Goal: Information Seeking & Learning: Learn about a topic

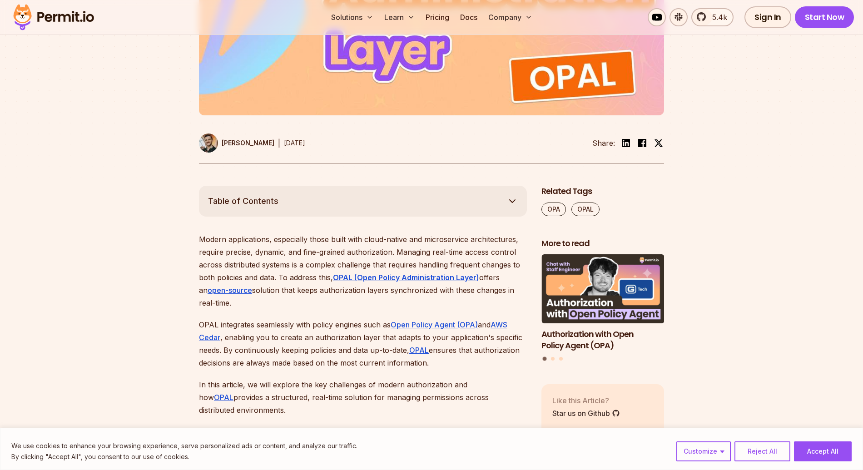
scroll to position [389, 0]
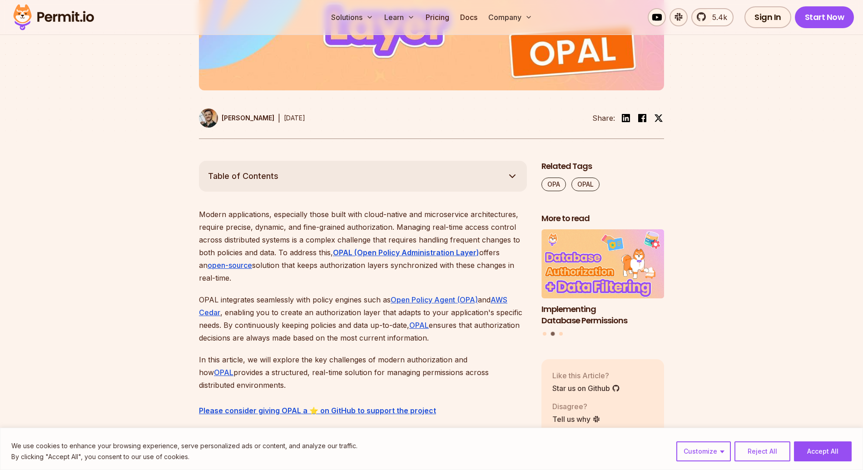
click at [311, 259] on p "Modern applications, especially those built with cloud-native and microservice …" at bounding box center [363, 246] width 328 height 76
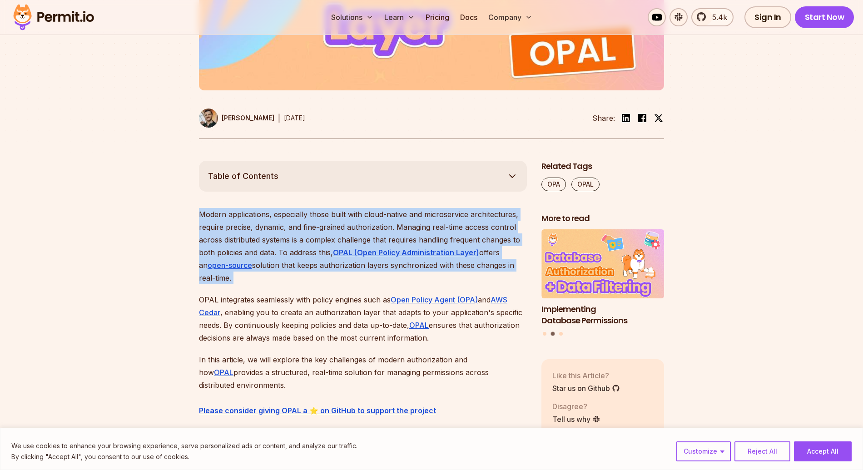
click at [311, 259] on p "Modern applications, especially those built with cloud-native and microservice …" at bounding box center [363, 246] width 328 height 76
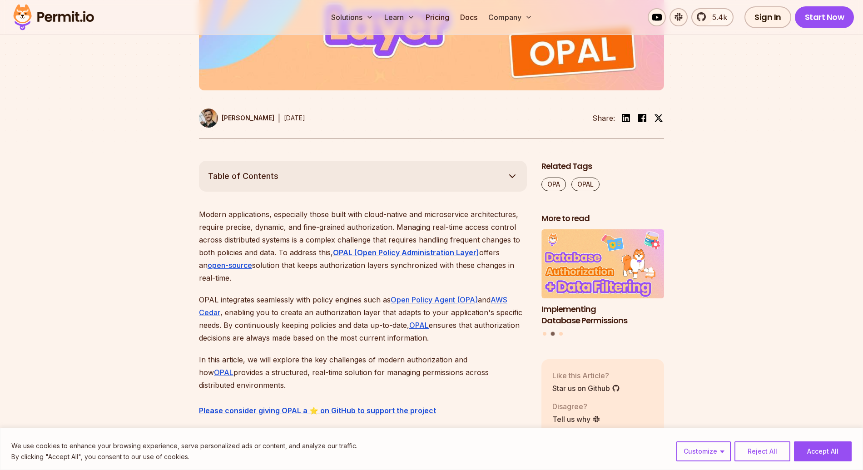
click at [311, 259] on p "Modern applications, especially those built with cloud-native and microservice …" at bounding box center [363, 246] width 328 height 76
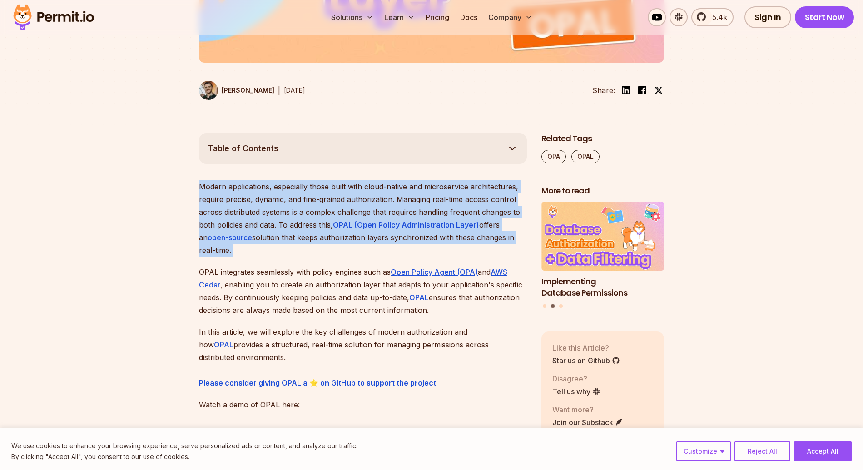
scroll to position [429, 0]
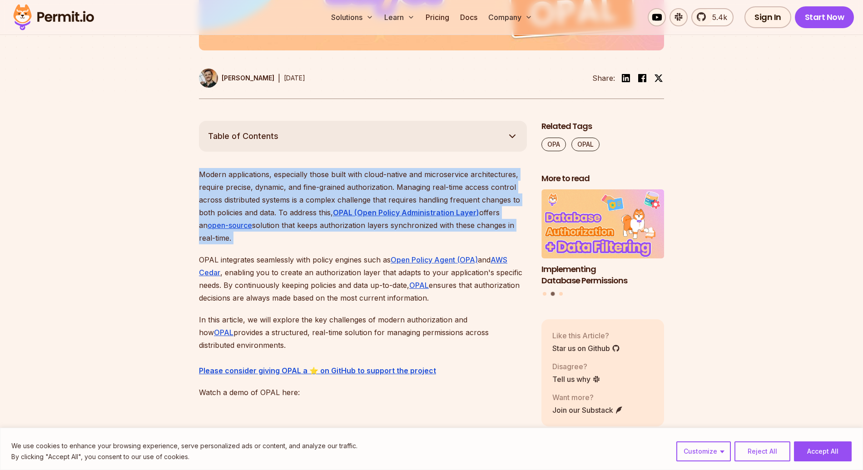
click at [311, 259] on p "OPAL integrates seamlessly with policy engines such as Open Policy Agent (OPA) …" at bounding box center [363, 278] width 328 height 51
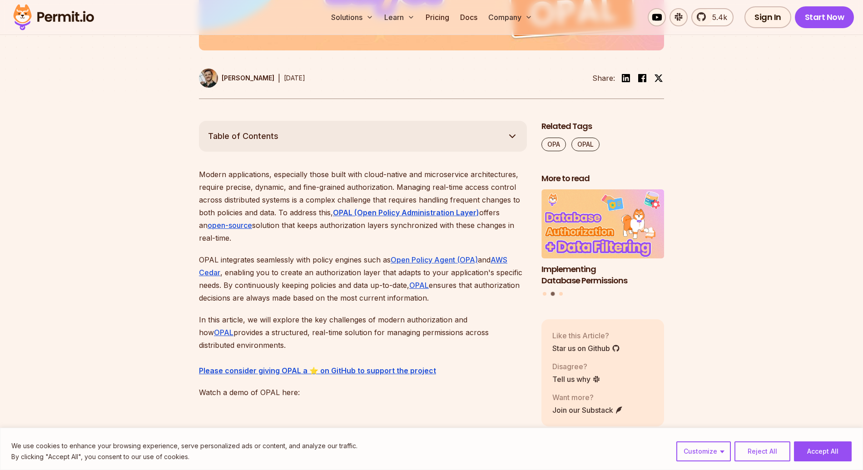
click at [311, 259] on p "OPAL integrates seamlessly with policy engines such as Open Policy Agent (OPA) …" at bounding box center [363, 278] width 328 height 51
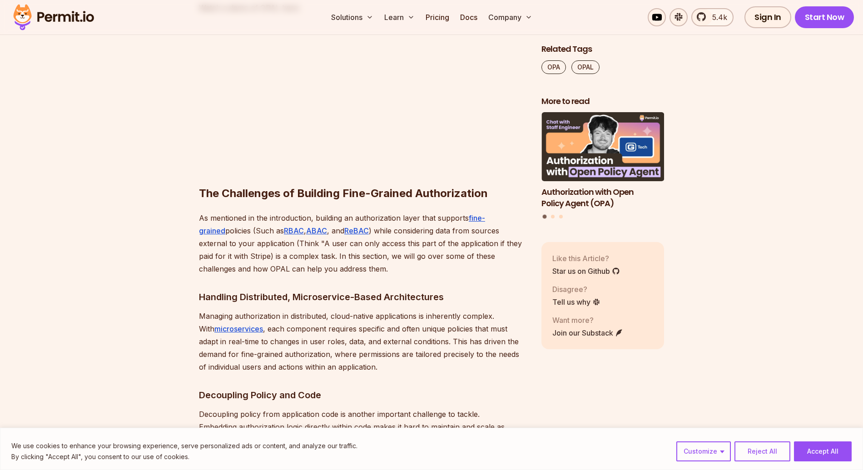
scroll to position [822, 0]
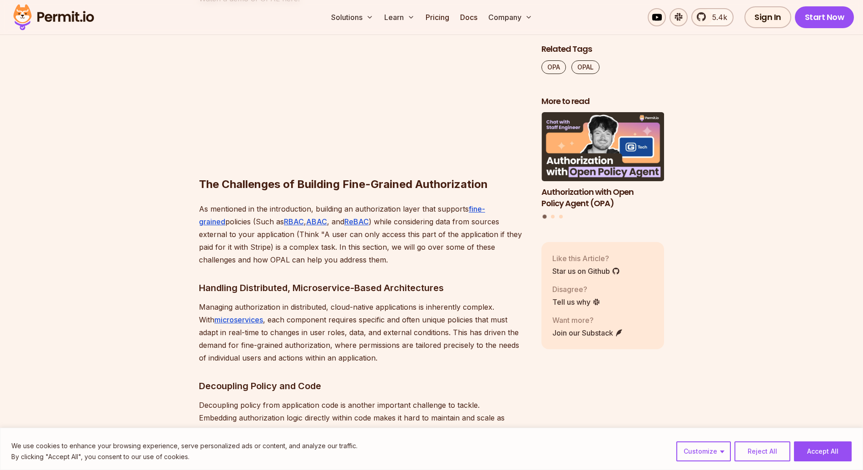
click at [317, 244] on p "As mentioned in the introduction, building an authorization layer that supports…" at bounding box center [363, 234] width 328 height 64
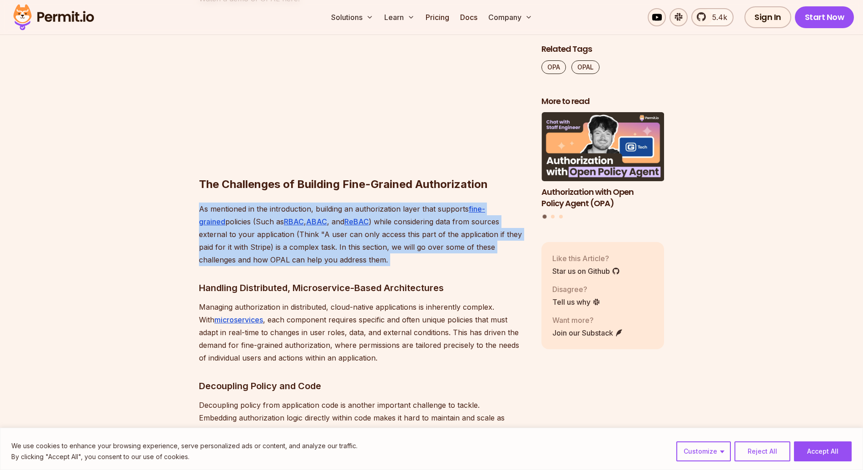
click at [458, 308] on p "Managing authorization in distributed, cloud-native applications is inherently …" at bounding box center [363, 333] width 328 height 64
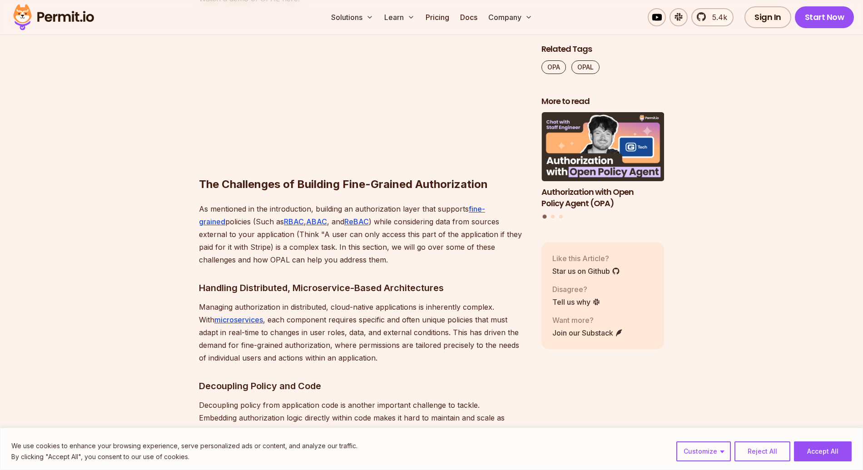
click at [458, 308] on p "Managing authorization in distributed, cloud-native applications is inherently …" at bounding box center [363, 333] width 328 height 64
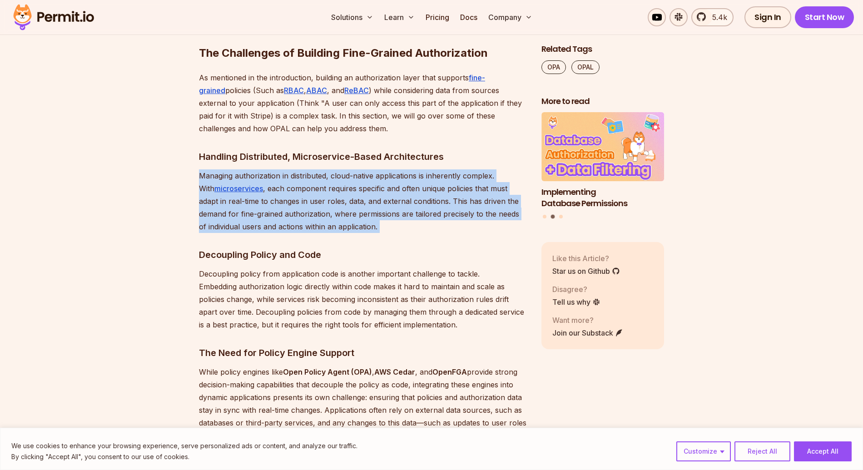
scroll to position [957, 0]
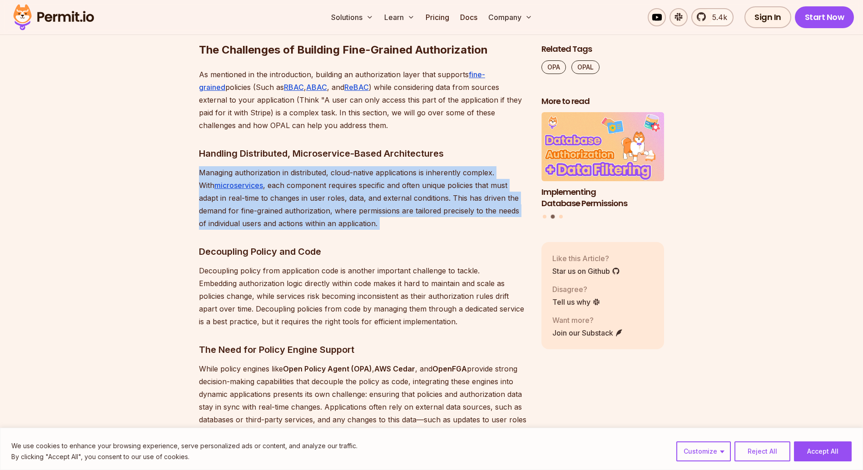
click at [458, 308] on p "Decoupling policy from application code is another important challenge to tackl…" at bounding box center [363, 296] width 328 height 64
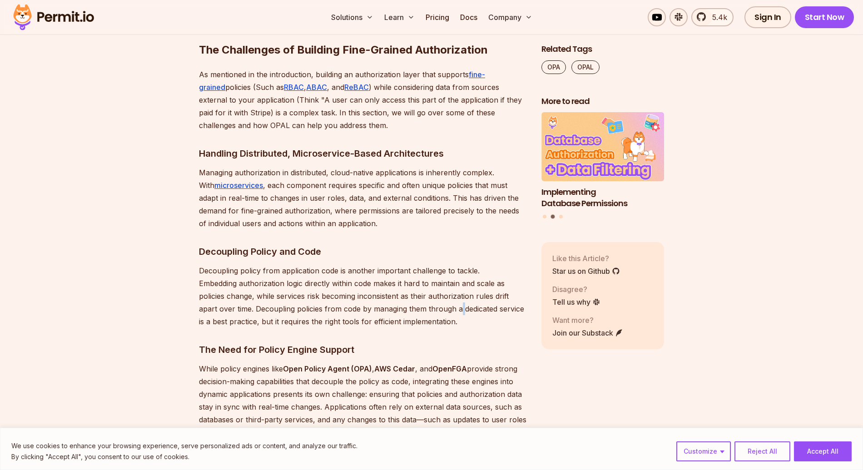
click at [458, 308] on p "Decoupling policy from application code is another important challenge to tackl…" at bounding box center [363, 296] width 328 height 64
click at [376, 273] on p "Decoupling policy from application code is another important challenge to tackl…" at bounding box center [363, 296] width 328 height 64
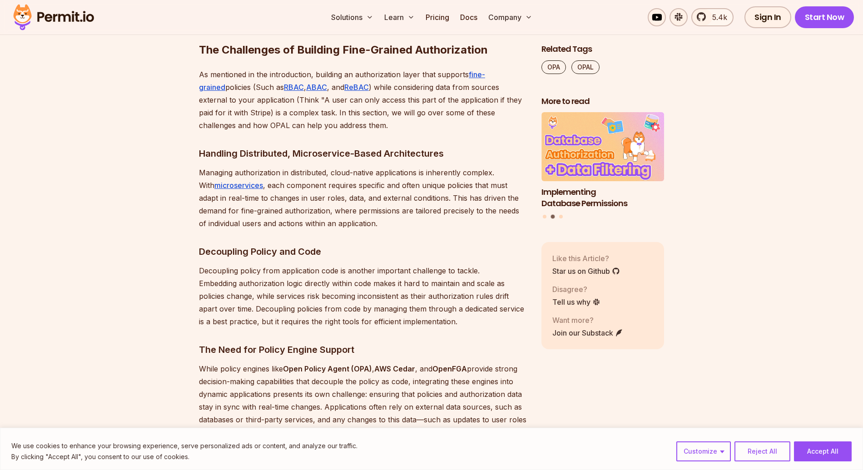
click at [360, 289] on p "Decoupling policy from application code is another important challenge to tackl…" at bounding box center [363, 296] width 328 height 64
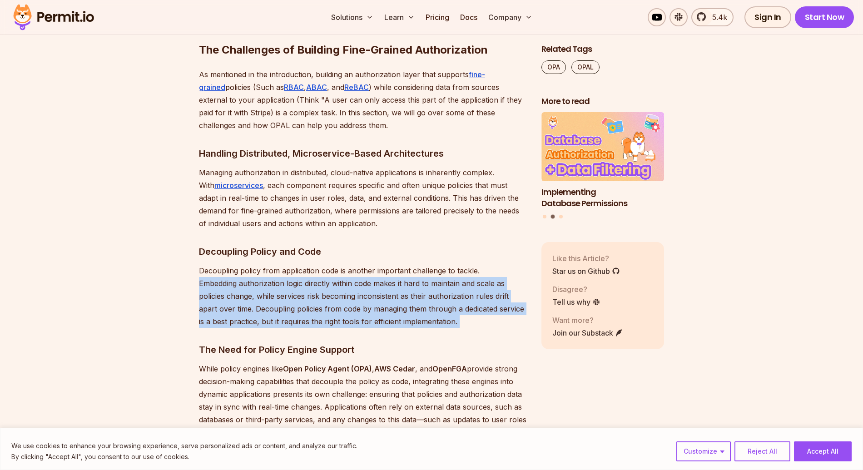
click at [360, 289] on p "Decoupling policy from application code is another important challenge to tackl…" at bounding box center [363, 296] width 328 height 64
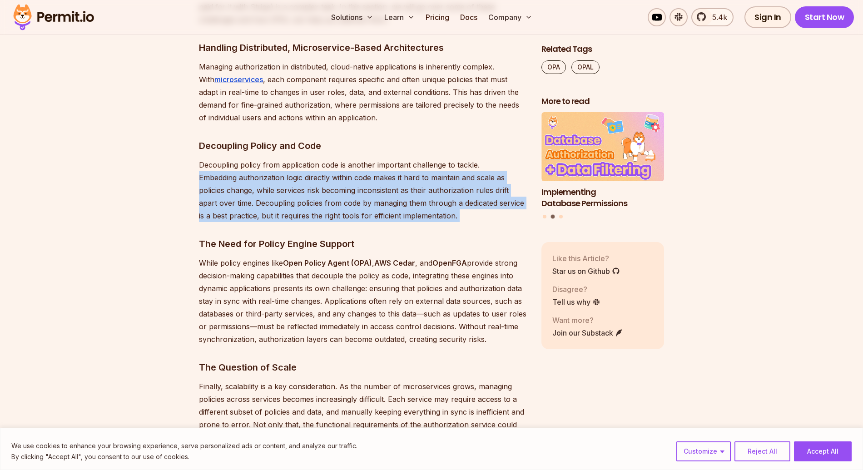
scroll to position [1072, 0]
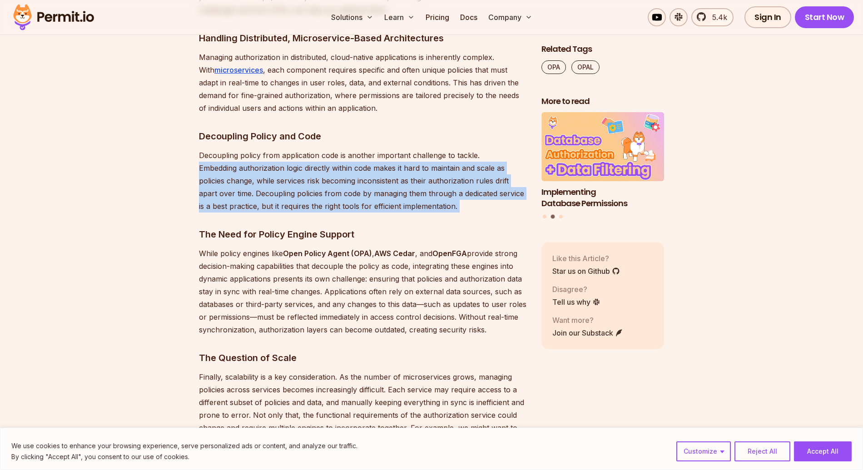
click at [360, 289] on p "While policy engines like Open Policy Agent (OPA) , AWS Cedar , and OpenFGA pro…" at bounding box center [363, 291] width 328 height 89
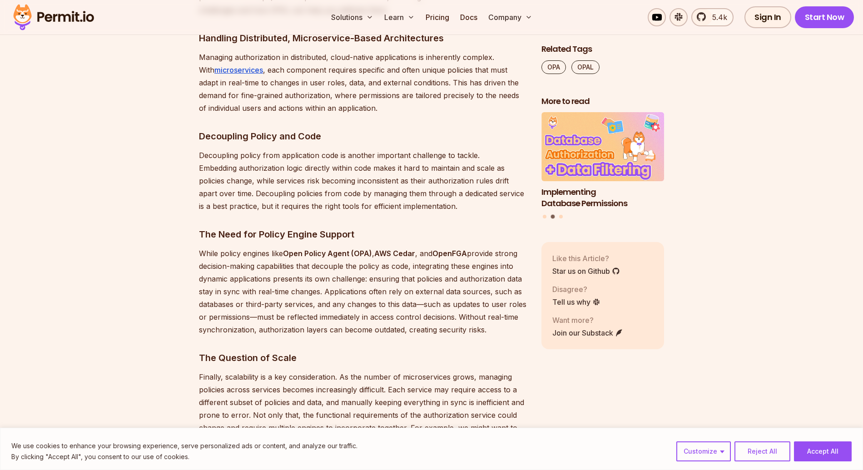
click at [360, 289] on p "While policy engines like Open Policy Agent (OPA) , AWS Cedar , and OpenFGA pro…" at bounding box center [363, 291] width 328 height 89
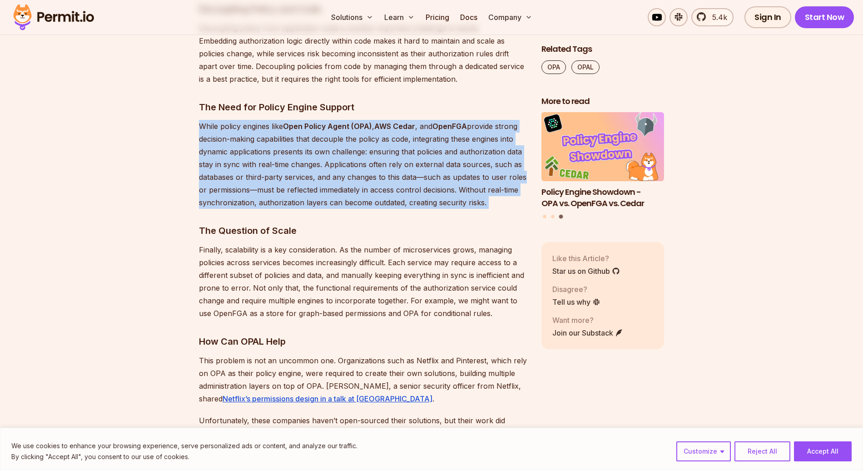
click at [360, 289] on p "Finally, scalability is a key consideration. As the number of microservices gro…" at bounding box center [363, 281] width 328 height 76
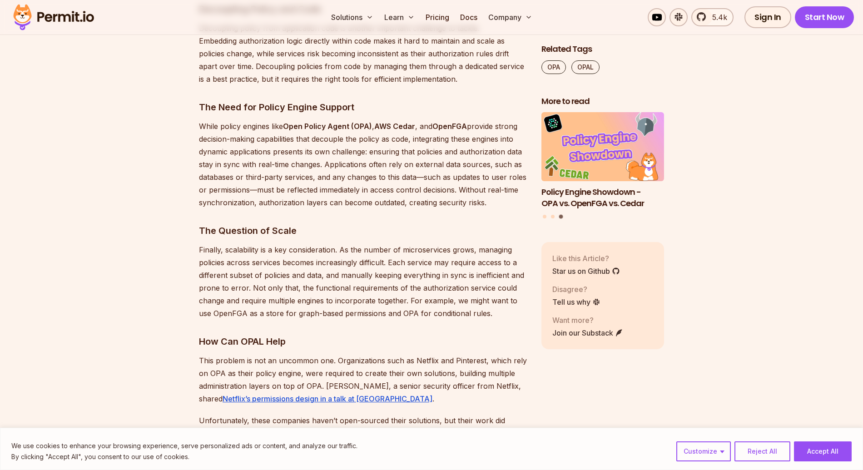
click at [360, 289] on p "Finally, scalability is a key consideration. As the number of microservices gro…" at bounding box center [363, 281] width 328 height 76
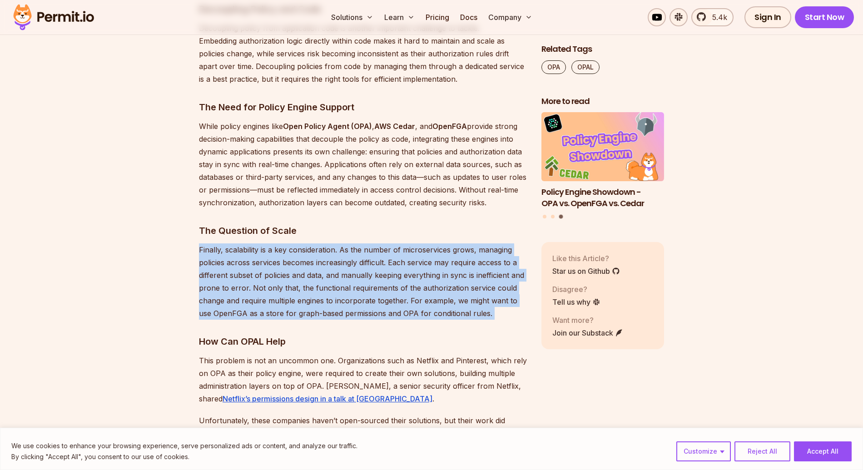
scroll to position [1264, 0]
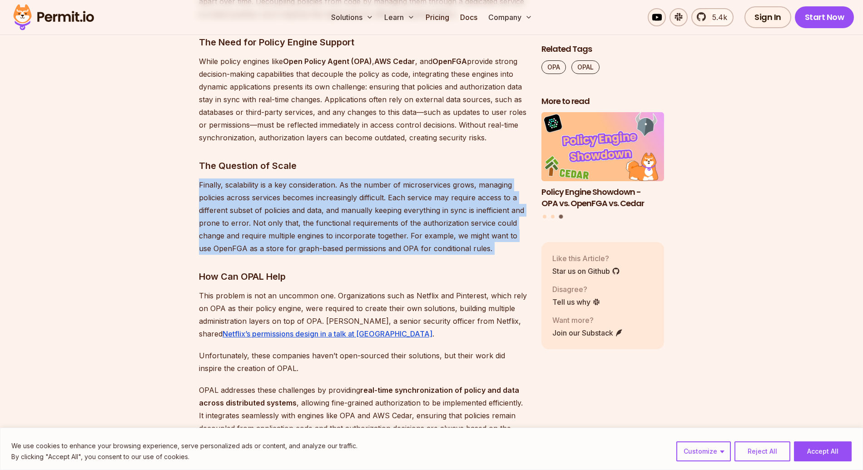
click at [360, 289] on p "This problem is not an uncommon one. Organizations such as Netflix and Pinteres…" at bounding box center [363, 314] width 328 height 51
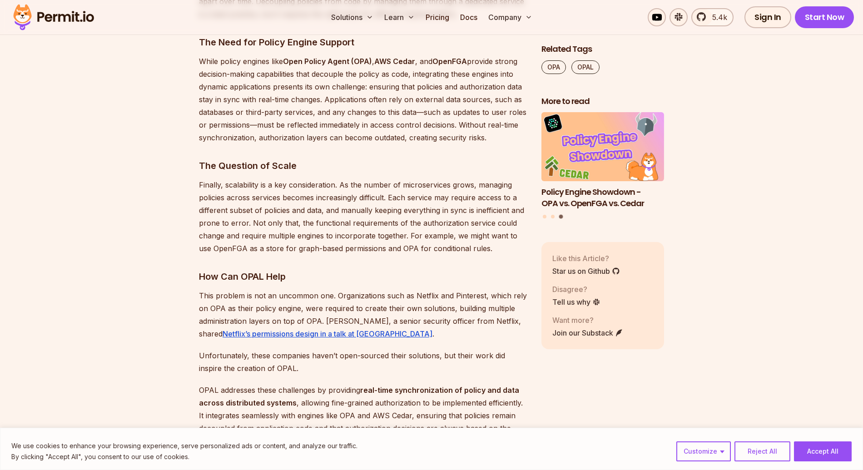
click at [360, 289] on p "This problem is not an uncommon one. Organizations such as Netflix and Pinteres…" at bounding box center [363, 314] width 328 height 51
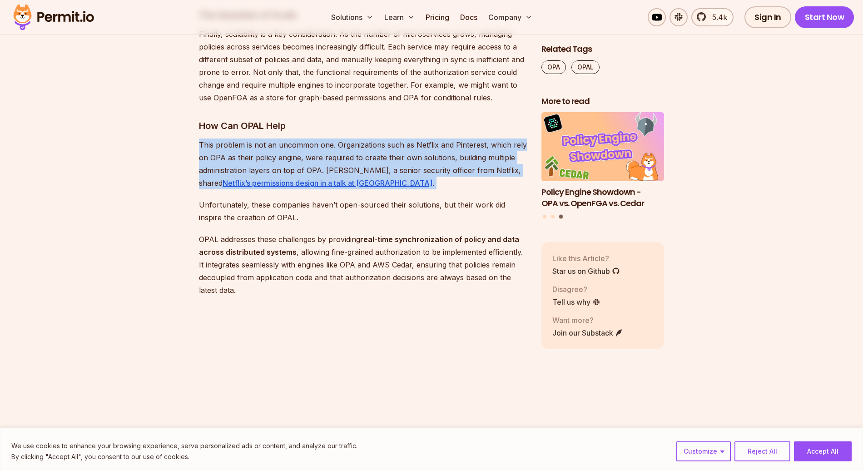
scroll to position [1414, 0]
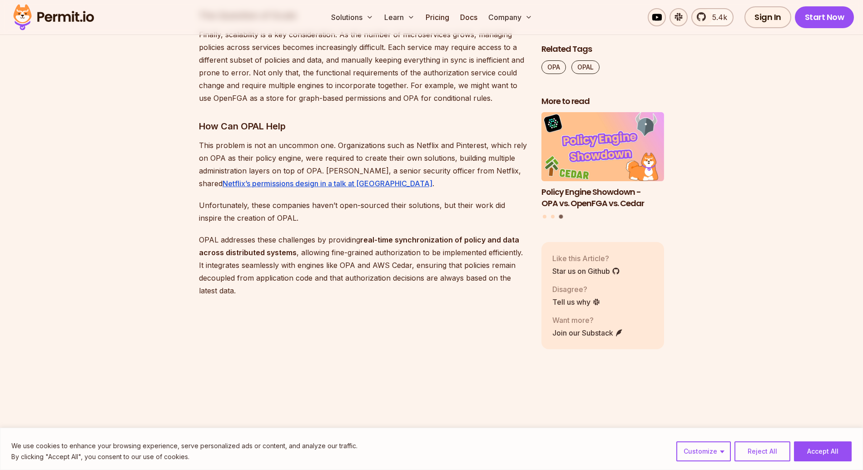
click at [350, 265] on p "OPAL addresses these challenges by providing real-time synchronization of polic…" at bounding box center [363, 265] width 328 height 64
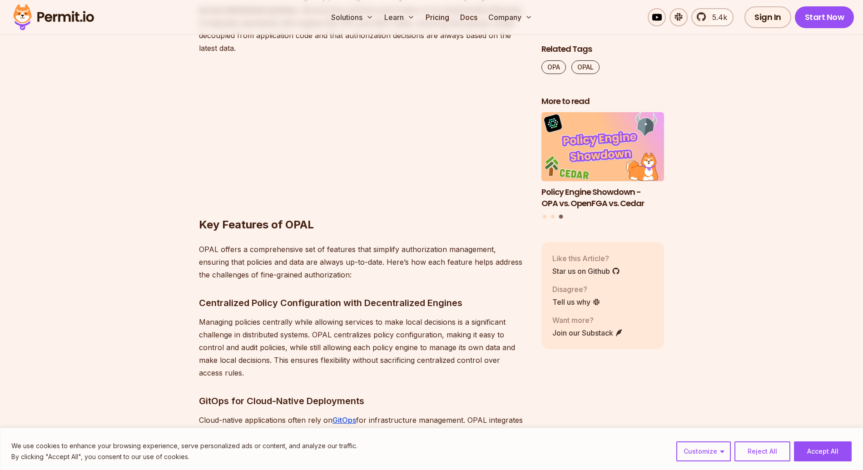
scroll to position [1701, 0]
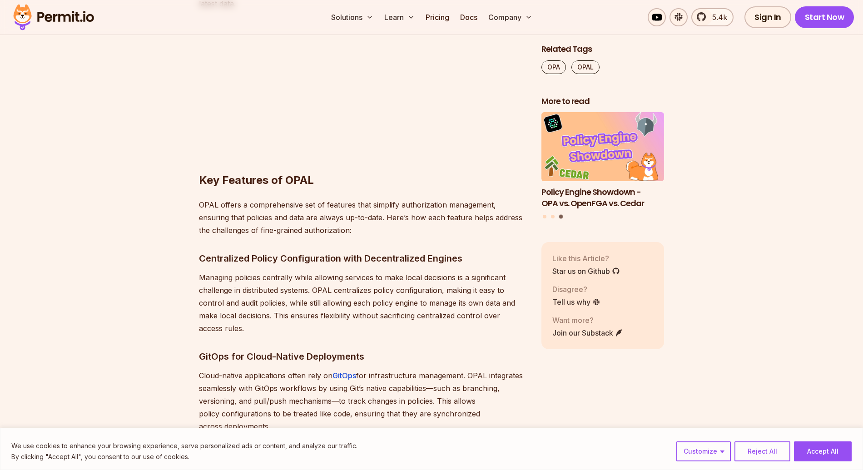
click at [341, 200] on p "OPAL offers a comprehensive set of features that simplify authorization managem…" at bounding box center [363, 217] width 328 height 38
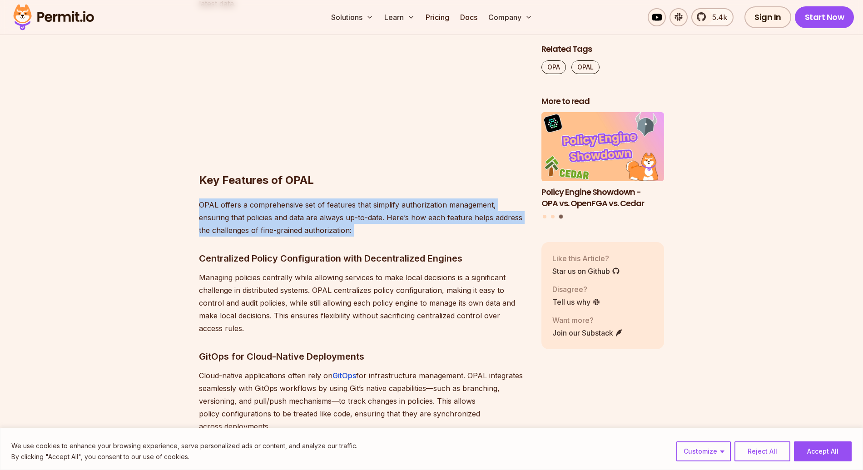
click at [341, 200] on p "OPAL offers a comprehensive set of features that simplify authorization managem…" at bounding box center [363, 217] width 328 height 38
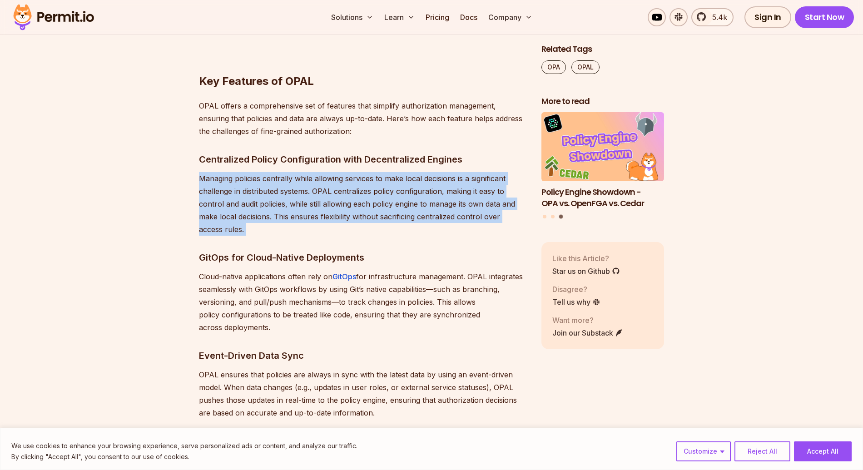
scroll to position [1802, 0]
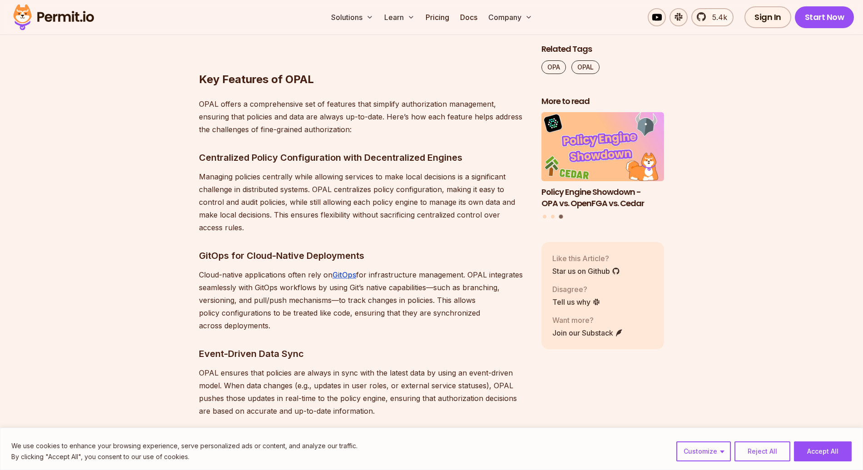
click at [310, 269] on p "Cloud-native applications often rely on GitOps for infrastructure management. O…" at bounding box center [363, 300] width 328 height 64
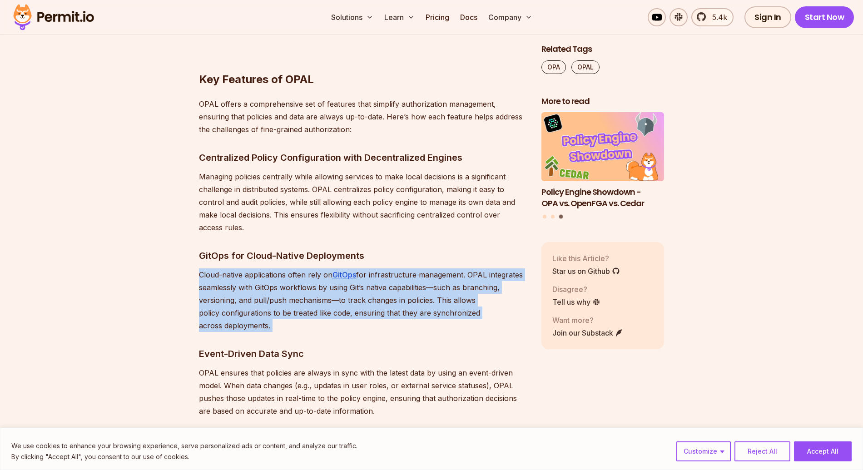
click at [310, 269] on p "Cloud-native applications often rely on GitOps for infrastructure management. O…" at bounding box center [363, 300] width 328 height 64
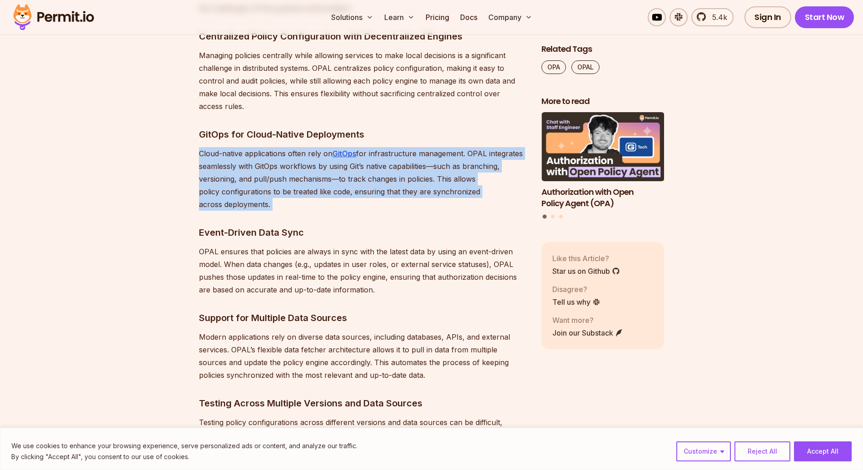
scroll to position [1924, 0]
click at [310, 269] on p "OPAL ensures that policies are always in sync with the latest data by using an …" at bounding box center [363, 269] width 328 height 51
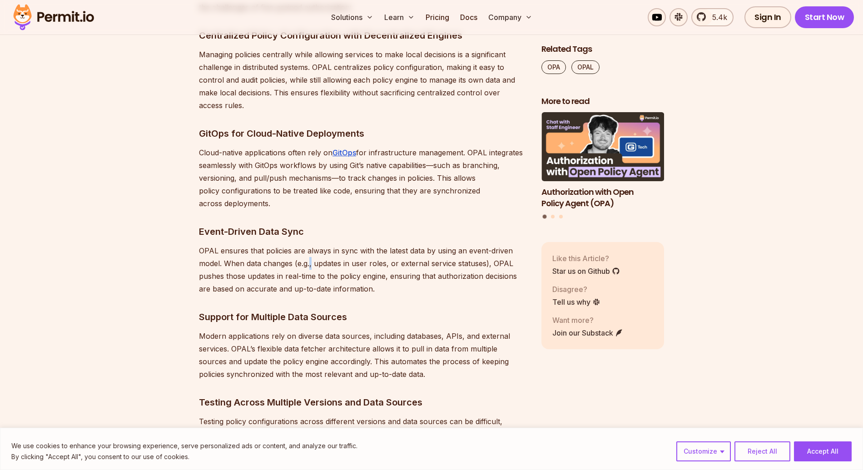
click at [310, 269] on p "OPAL ensures that policies are always in sync with the latest data by using an …" at bounding box center [363, 269] width 328 height 51
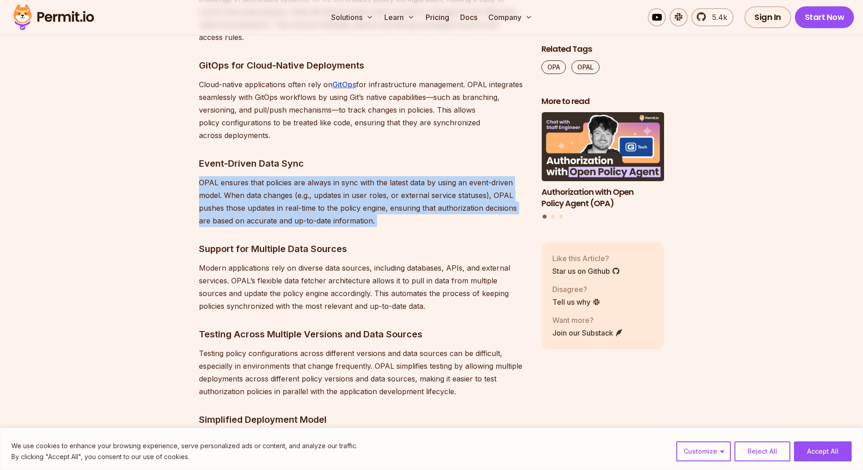
scroll to position [2006, 0]
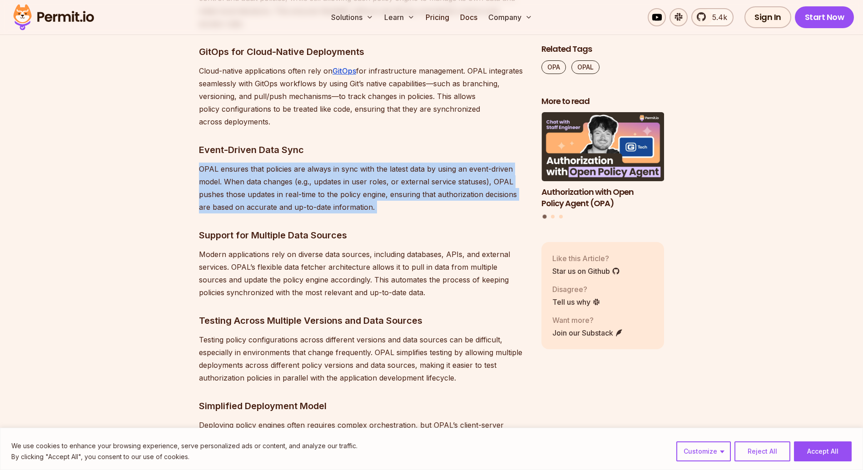
click at [310, 269] on p "Modern applications rely on diverse data sources, including databases, APIs, an…" at bounding box center [363, 273] width 328 height 51
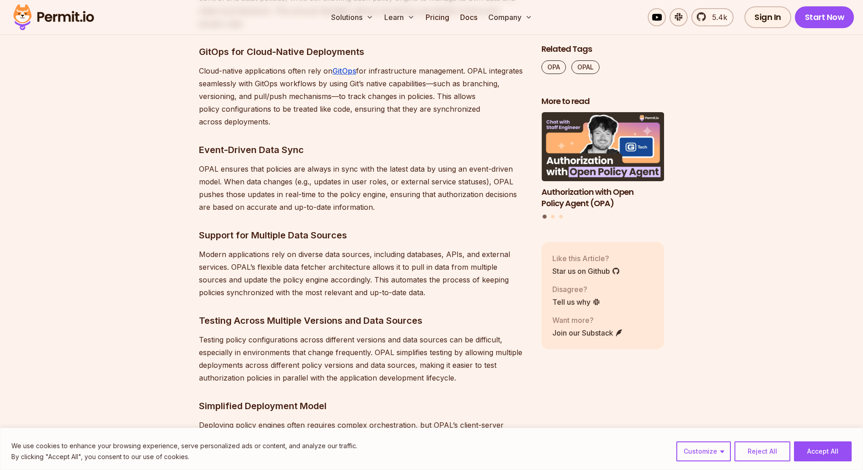
click at [310, 269] on p "Modern applications rely on diverse data sources, including databases, APIs, an…" at bounding box center [363, 273] width 328 height 51
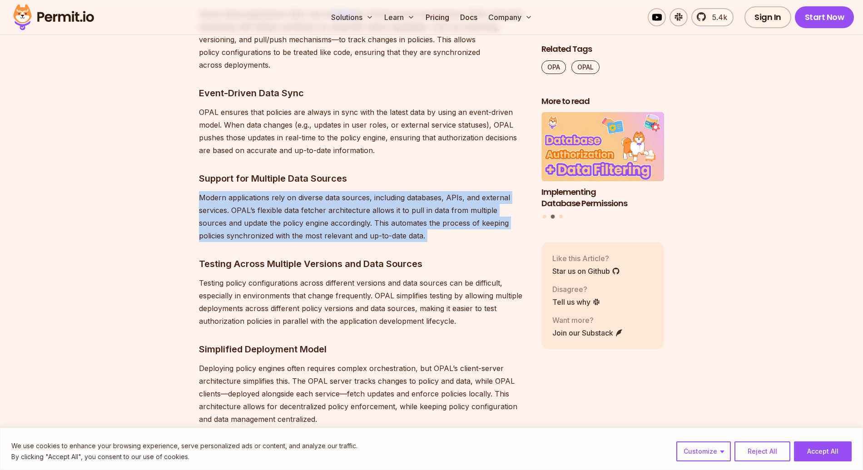
scroll to position [2063, 0]
click at [302, 293] on p "Testing policy configurations across different versions and data sources can be…" at bounding box center [363, 301] width 328 height 51
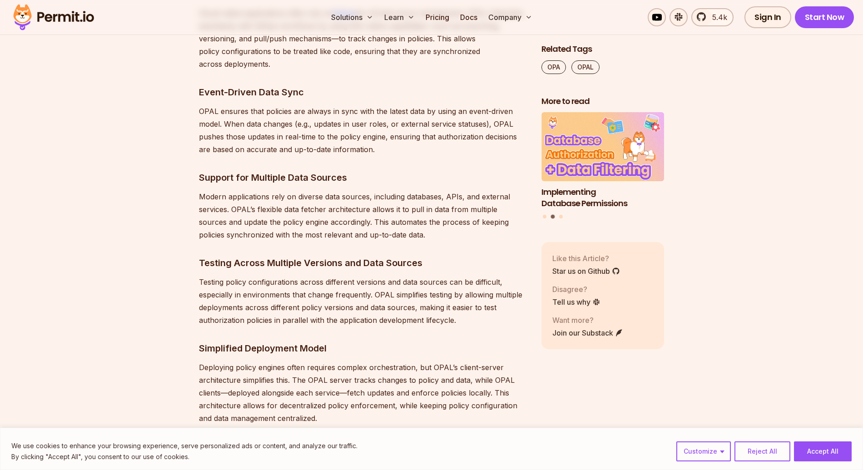
click at [302, 293] on p "Testing policy configurations across different versions and data sources can be…" at bounding box center [363, 301] width 328 height 51
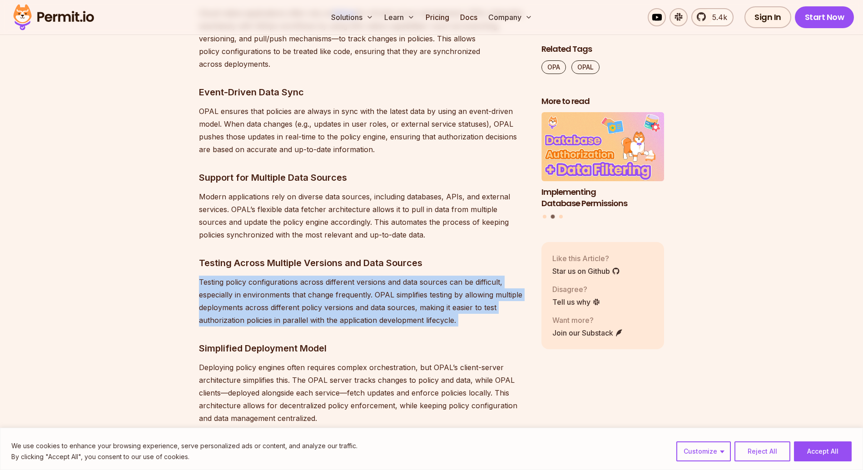
click at [302, 293] on p "Testing policy configurations across different versions and data sources can be…" at bounding box center [363, 301] width 328 height 51
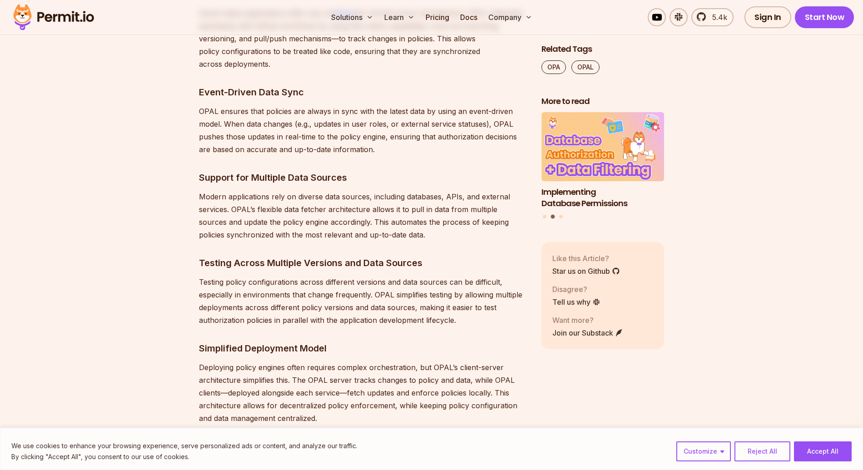
click at [302, 293] on p "Testing policy configurations across different versions and data sources can be…" at bounding box center [363, 301] width 328 height 51
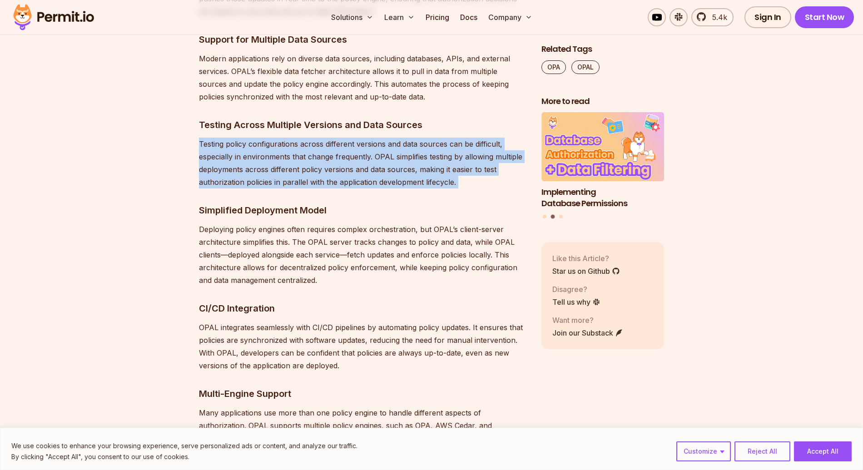
scroll to position [2203, 0]
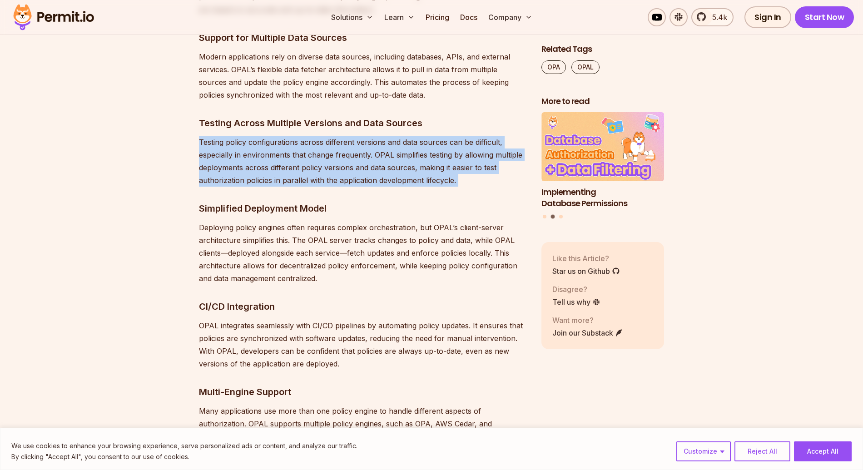
click at [309, 267] on p "Deploying policy engines often requires complex orchestration, but OPAL’s clien…" at bounding box center [363, 253] width 328 height 64
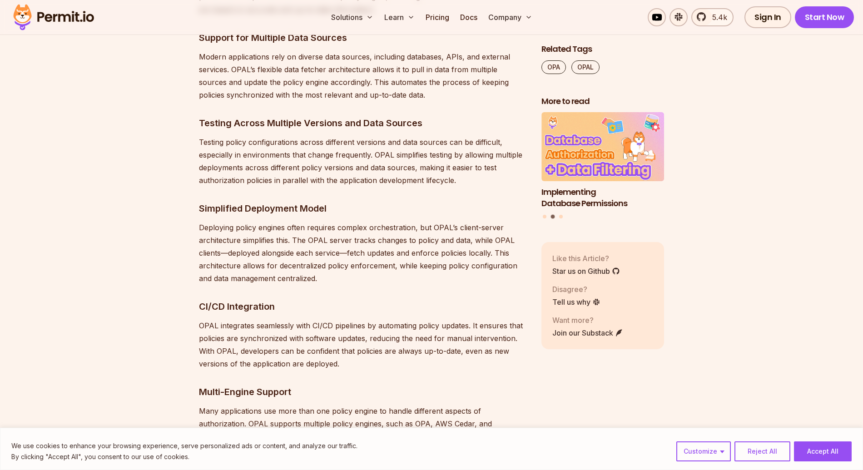
click at [309, 267] on p "Deploying policy engines often requires complex orchestration, but OPAL’s clien…" at bounding box center [363, 253] width 328 height 64
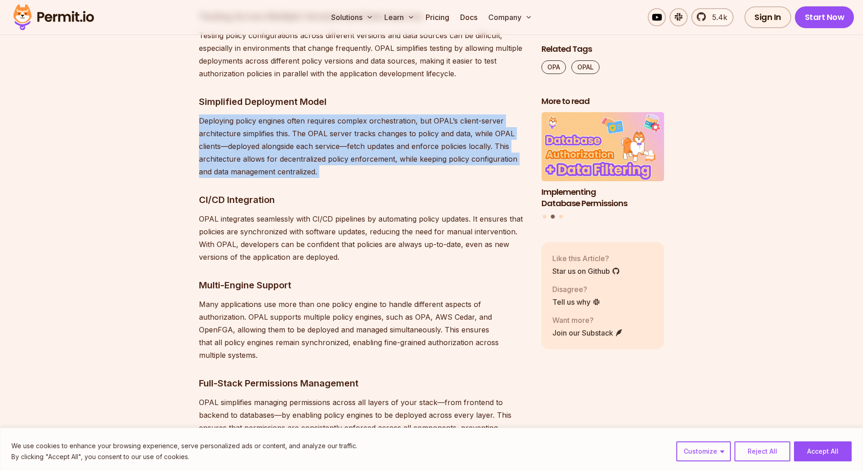
scroll to position [2314, 0]
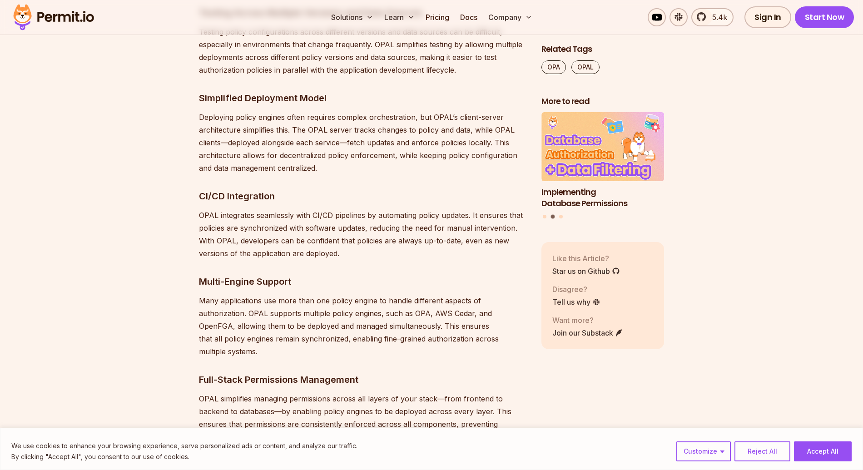
click at [315, 231] on p "OPAL integrates seamlessly with CI/CD pipelines by automating policy updates. I…" at bounding box center [363, 234] width 328 height 51
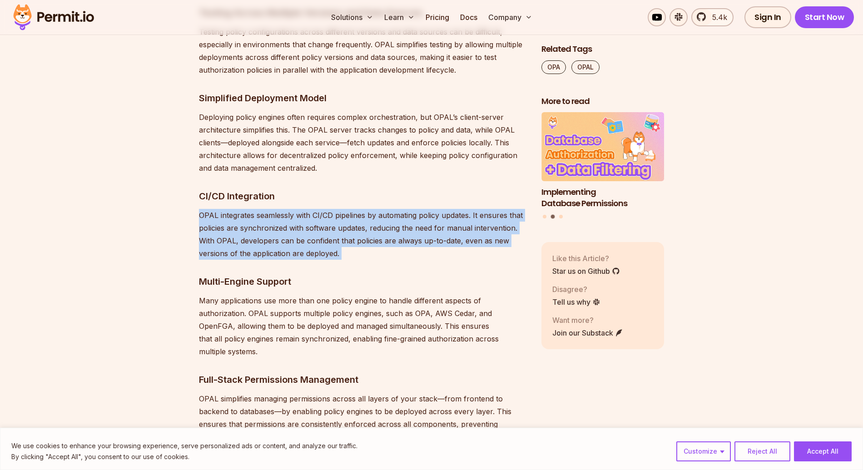
click at [315, 231] on p "OPAL integrates seamlessly with CI/CD pipelines by automating policy updates. I…" at bounding box center [363, 234] width 328 height 51
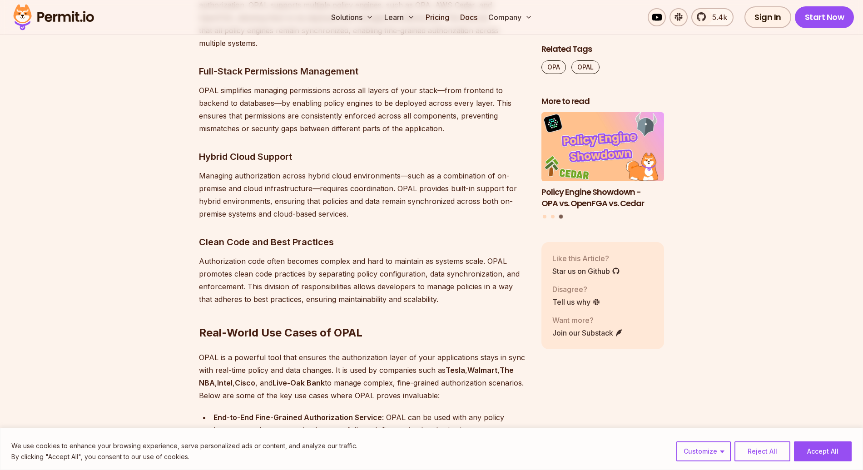
scroll to position [2651, 0]
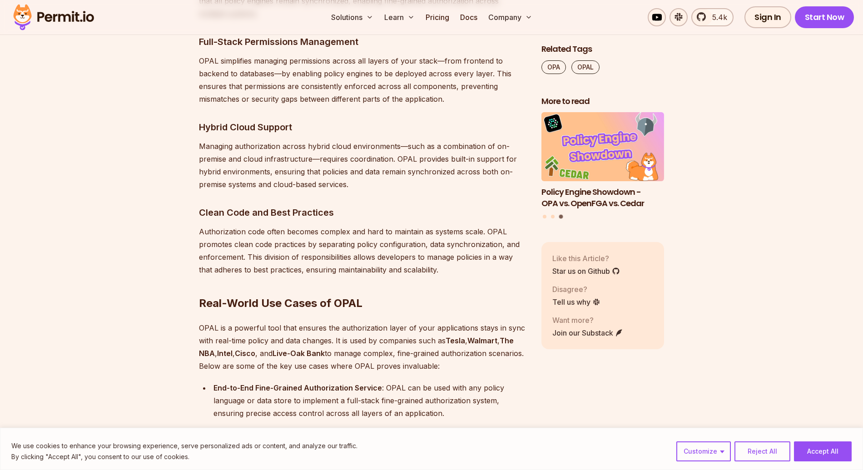
click at [315, 231] on p "Authorization code often becomes complex and hard to maintain as systems scale.…" at bounding box center [363, 250] width 328 height 51
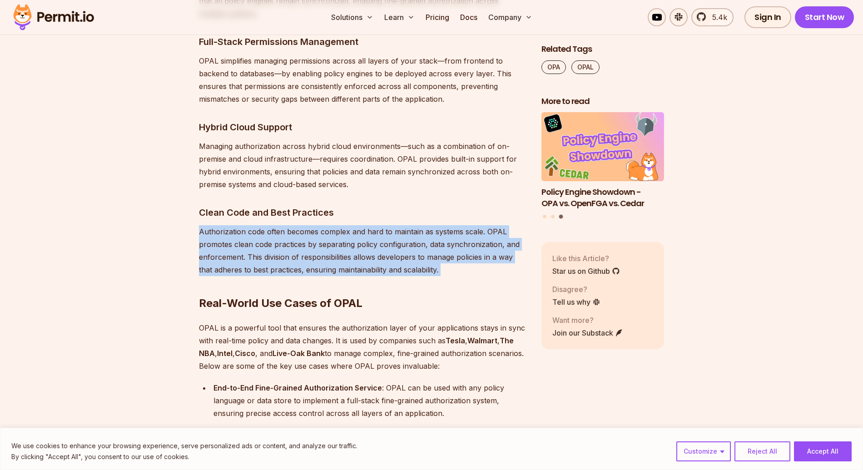
click at [315, 231] on p "Authorization code often becomes complex and hard to maintain as systems scale.…" at bounding box center [363, 250] width 328 height 51
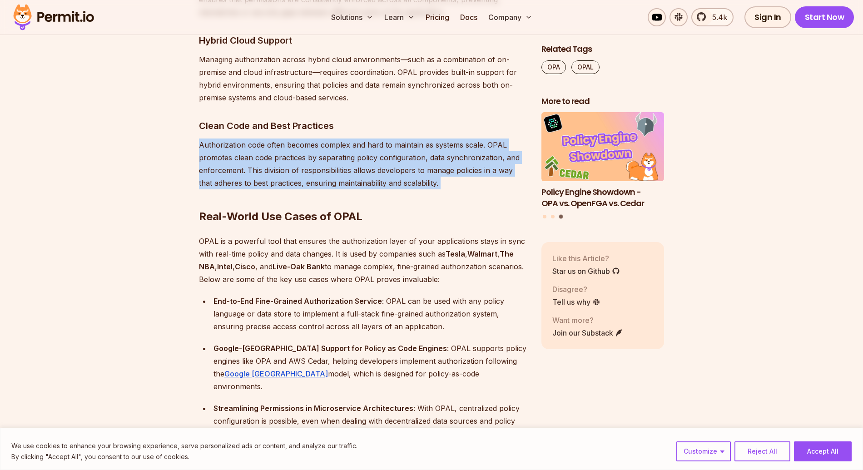
scroll to position [2738, 0]
click at [315, 235] on p "OPAL is a powerful tool that ensures the authorization layer of your applicatio…" at bounding box center [363, 260] width 328 height 51
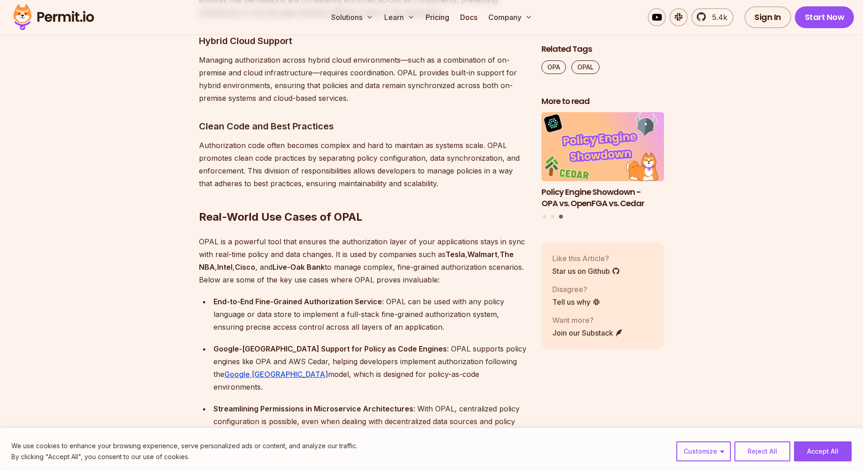
click at [315, 235] on p "OPAL is a powerful tool that ensures the authorization layer of your applicatio…" at bounding box center [363, 260] width 328 height 51
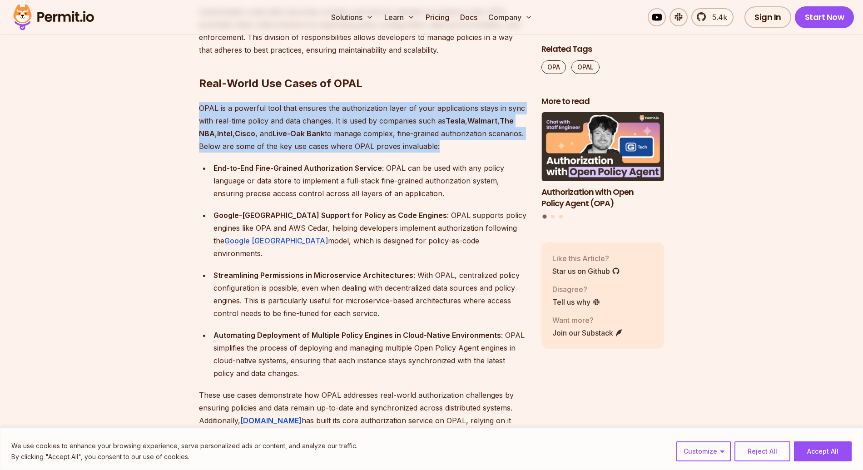
scroll to position [2871, 0]
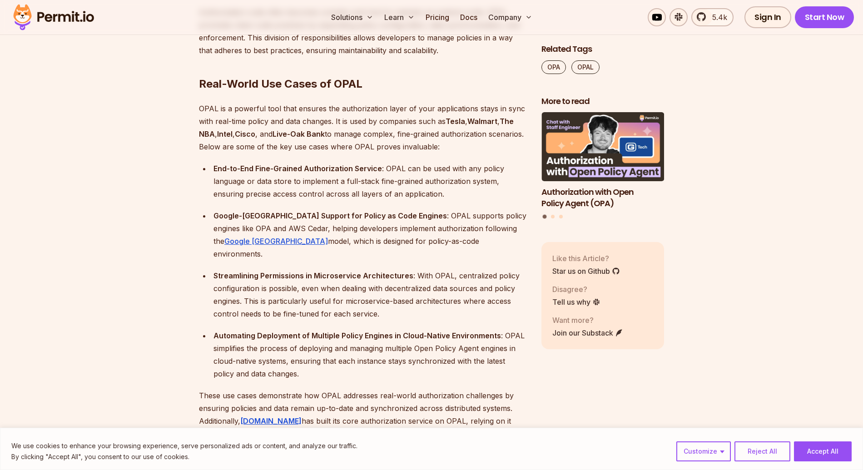
click at [306, 269] on div "Streamlining Permissions in Microservice Architectures : With OPAL, centralized…" at bounding box center [369, 294] width 313 height 51
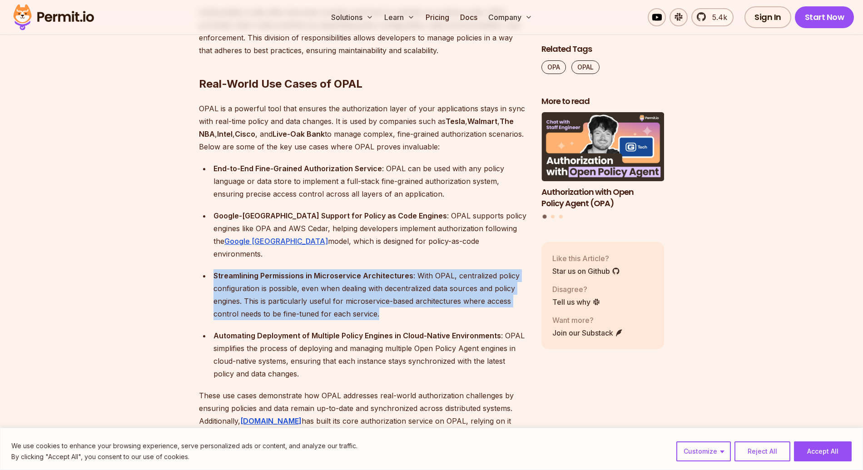
click at [306, 269] on div "Streamlining Permissions in Microservice Architectures : With OPAL, centralized…" at bounding box center [369, 294] width 313 height 51
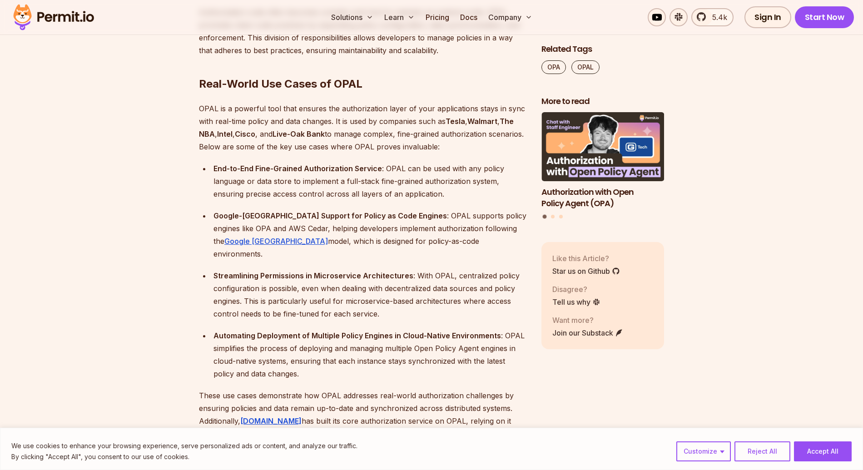
click at [299, 331] on strong "Automating Deployment of Multiple Policy Engines in Cloud-Native Environments" at bounding box center [356, 335] width 287 height 9
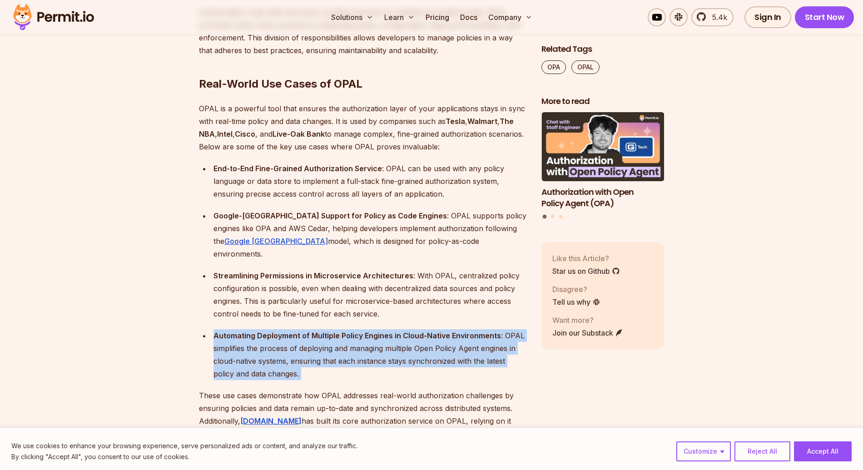
click at [299, 331] on strong "Automating Deployment of Multiple Policy Engines in Cloud-Native Environments" at bounding box center [356, 335] width 287 height 9
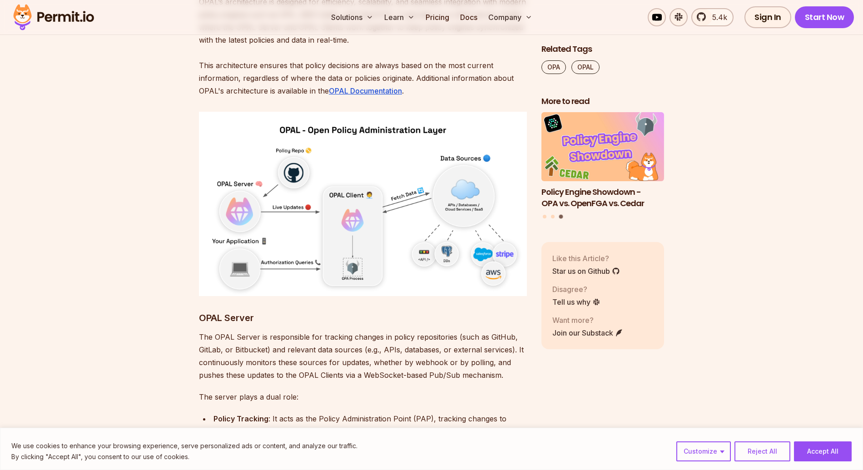
scroll to position [3371, 0]
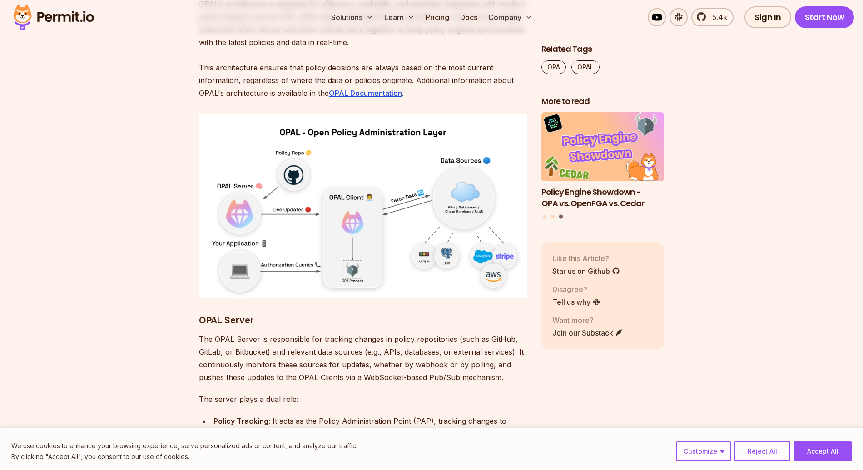
click at [438, 333] on p "The OPAL Server is responsible for tracking changes in policy repositories (suc…" at bounding box center [363, 358] width 328 height 51
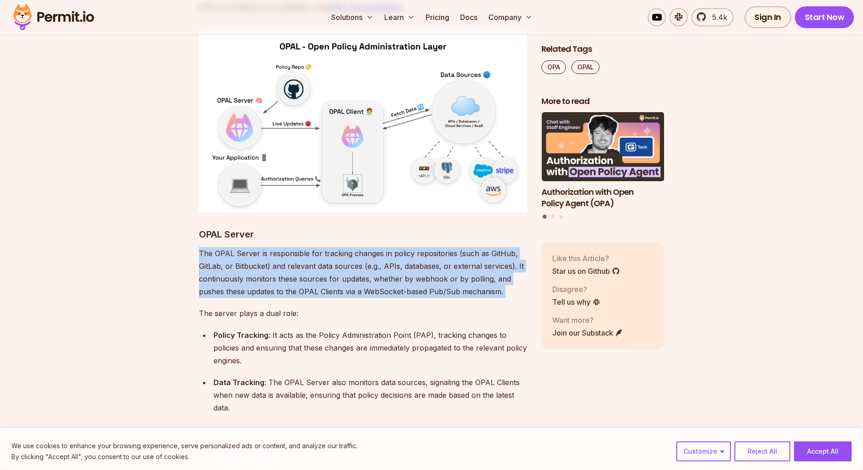
scroll to position [3463, 0]
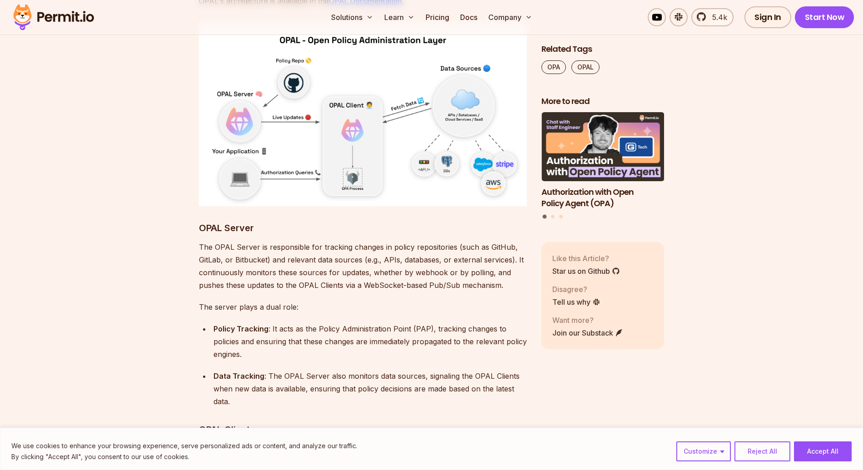
click at [439, 322] on div "Policy Tracking : It acts as the Policy Administration Point (PAP), tracking ch…" at bounding box center [369, 341] width 313 height 38
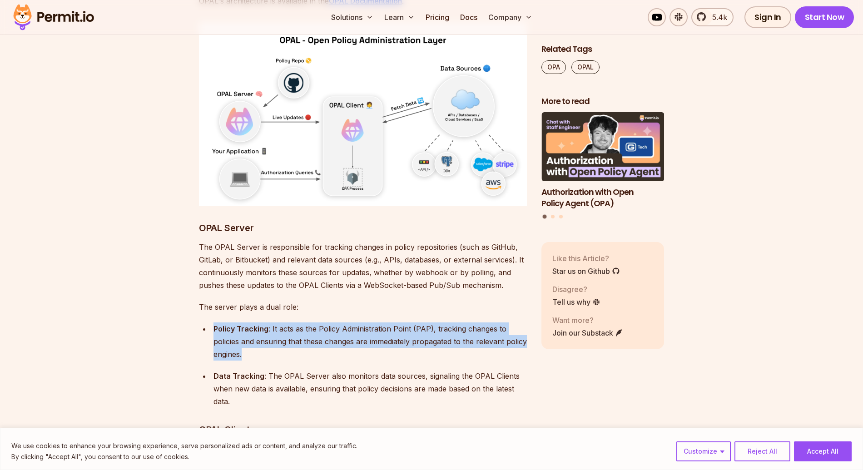
click at [439, 322] on div "Policy Tracking : It acts as the Policy Administration Point (PAP), tracking ch…" at bounding box center [369, 341] width 313 height 38
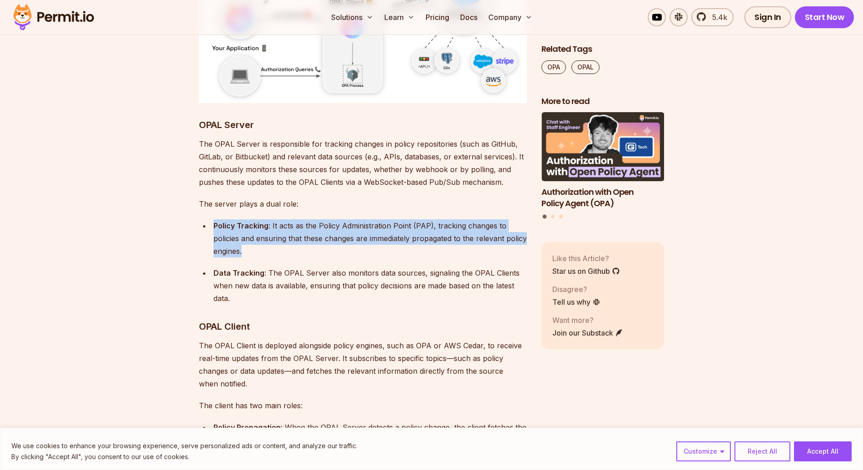
scroll to position [3567, 0]
click at [439, 318] on h3 "OPAL Client" at bounding box center [363, 325] width 328 height 15
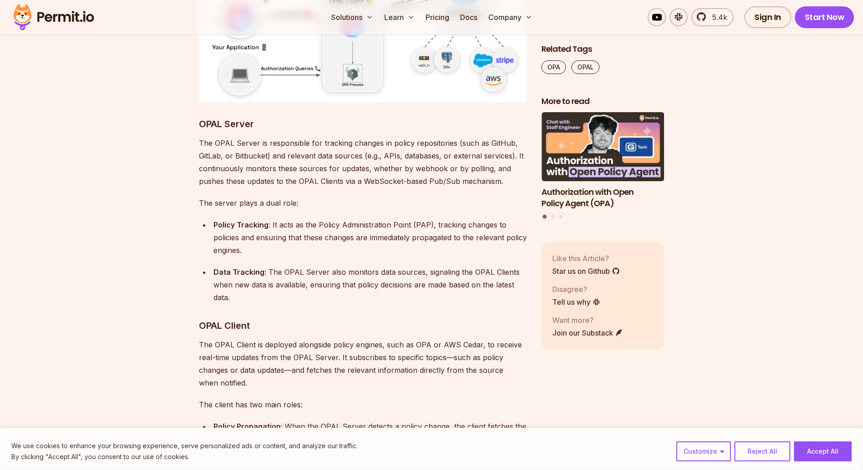
click at [439, 318] on h3 "OPAL Client" at bounding box center [363, 325] width 328 height 15
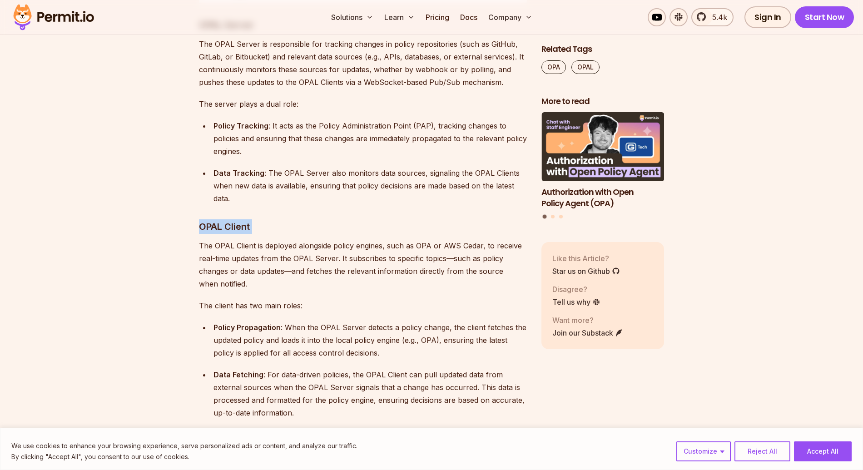
click at [439, 321] on div "Policy Propagation : When the OPAL Server detects a policy change, the client f…" at bounding box center [369, 340] width 313 height 38
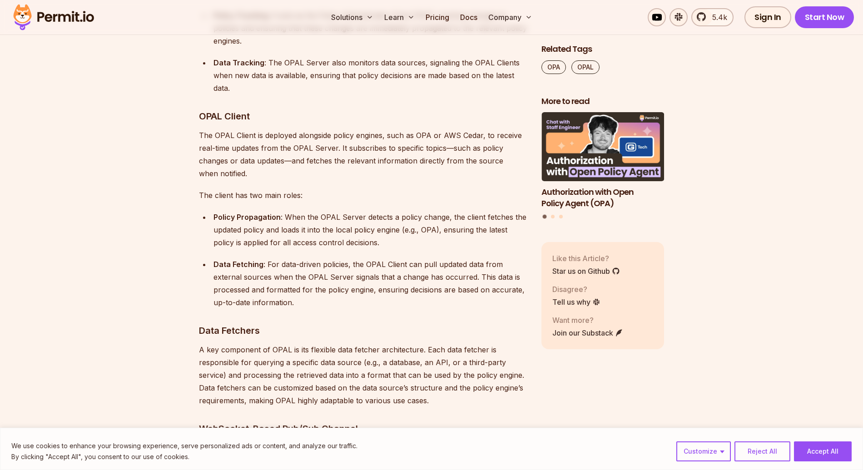
click at [440, 258] on div "Data Fetching : For data-driven policies, the OPAL Client can pull updated data…" at bounding box center [369, 283] width 313 height 51
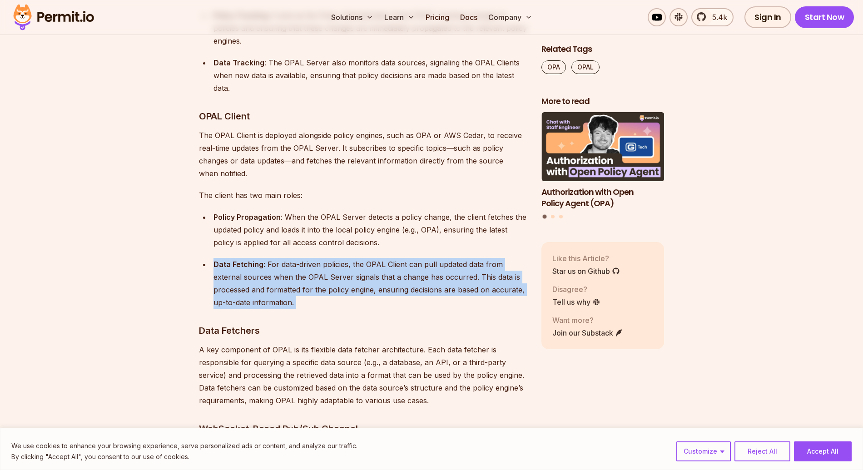
click at [440, 258] on div "Data Fetching : For data-driven policies, the OPAL Client can pull updated data…" at bounding box center [369, 283] width 313 height 51
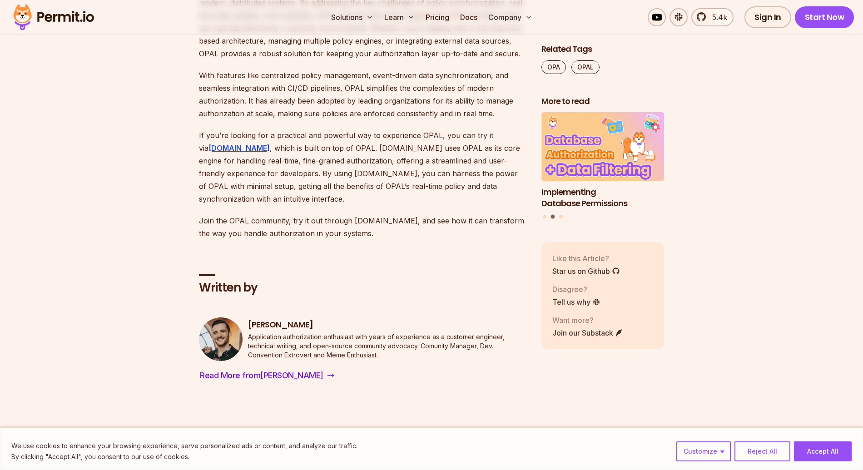
scroll to position [5825, 0]
